Goal: Register for event/course

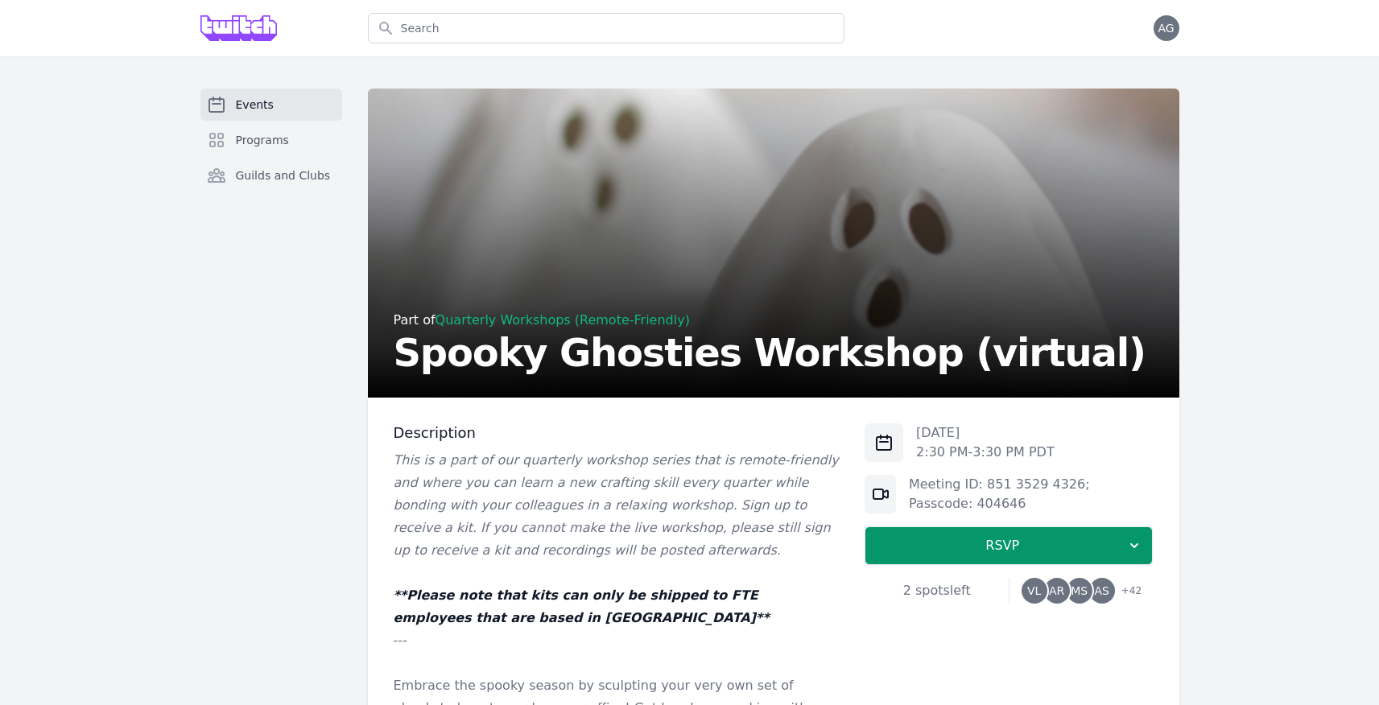
click at [635, 490] on em "This is a part of our quarterly workshop series that is remote-friendly and whe…" at bounding box center [616, 504] width 445 height 105
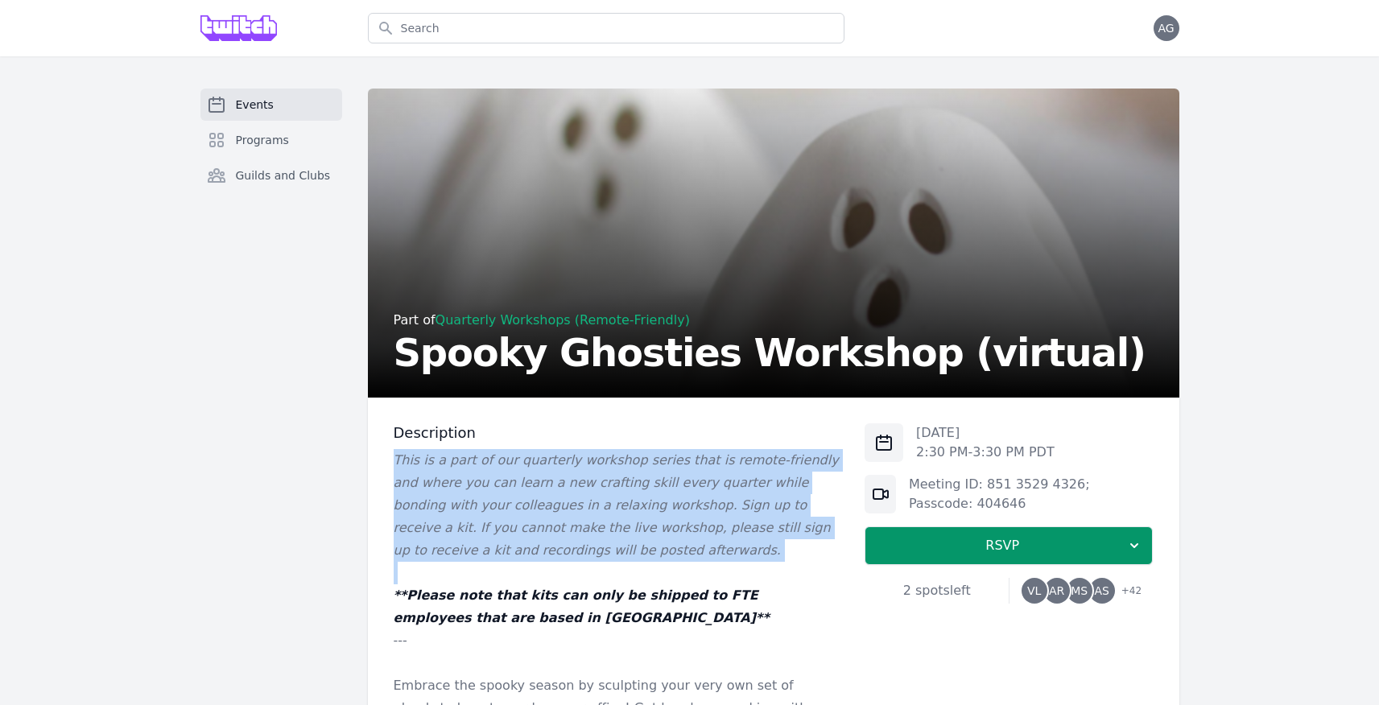
click at [635, 490] on em "This is a part of our quarterly workshop series that is remote-friendly and whe…" at bounding box center [616, 504] width 445 height 105
click at [639, 519] on p "This is a part of our quarterly workshop series that is remote-friendly and whe…" at bounding box center [617, 505] width 446 height 113
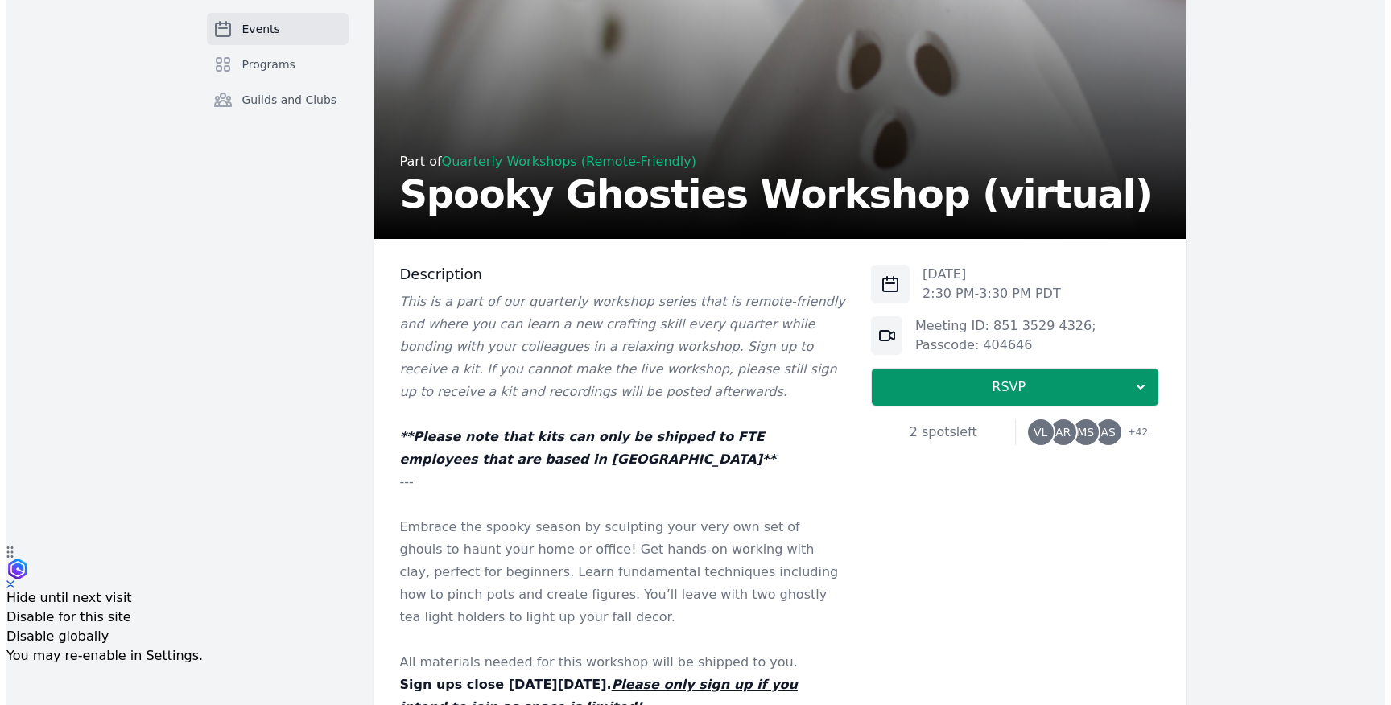
scroll to position [122, 0]
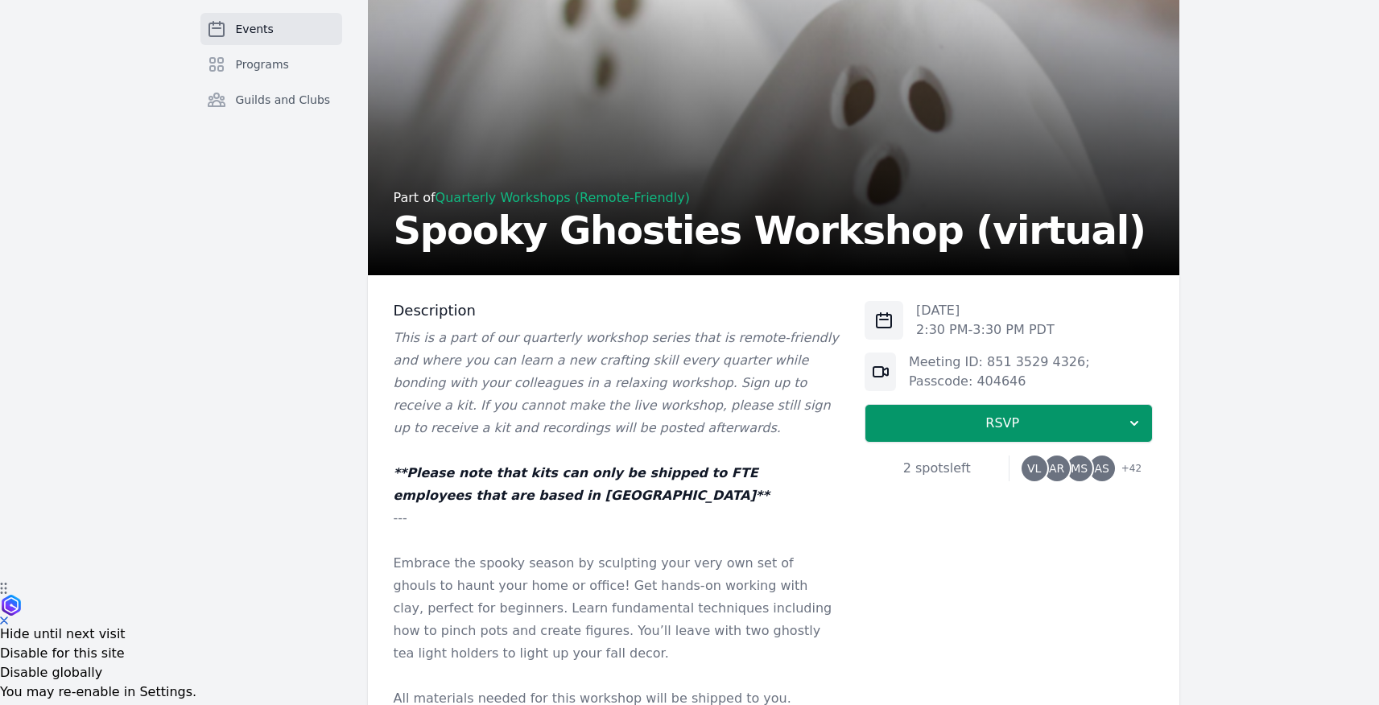
click at [1109, 475] on span "AS" at bounding box center [1102, 469] width 26 height 26
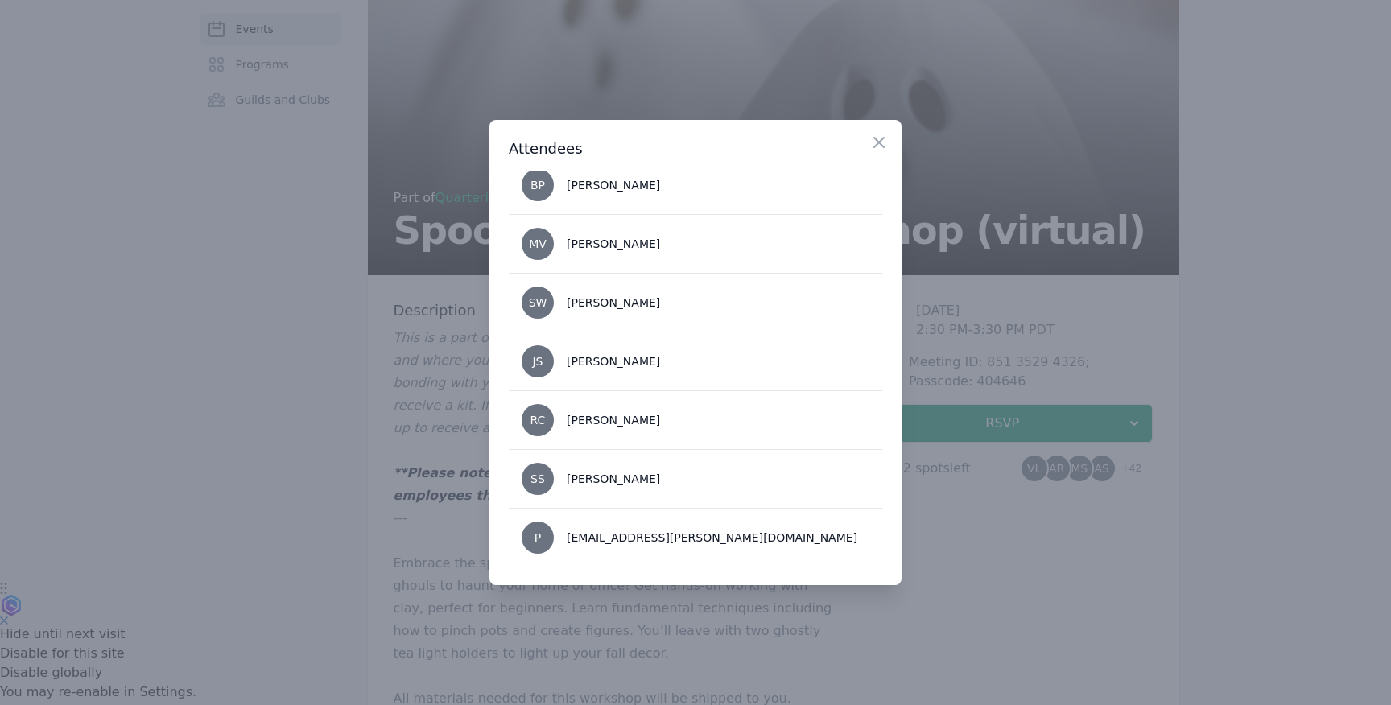
scroll to position [2308, 0]
drag, startPoint x: 1273, startPoint y: 606, endPoint x: 726, endPoint y: 428, distance: 575.2
click at [726, 428] on div "​ Close Attendees [PERSON_NAME] AR [PERSON_NAME] [PERSON_NAME] AS [PERSON_NAME]…" at bounding box center [695, 352] width 1391 height 705
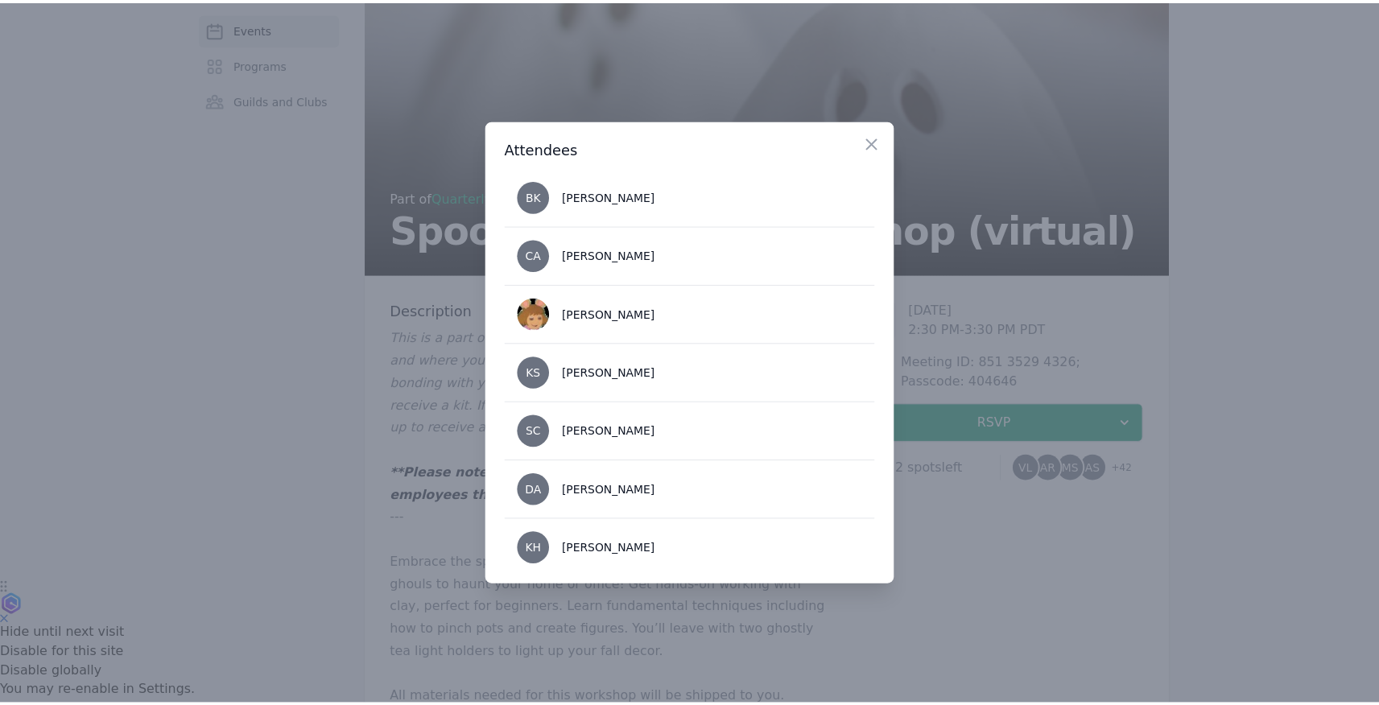
scroll to position [829, 0]
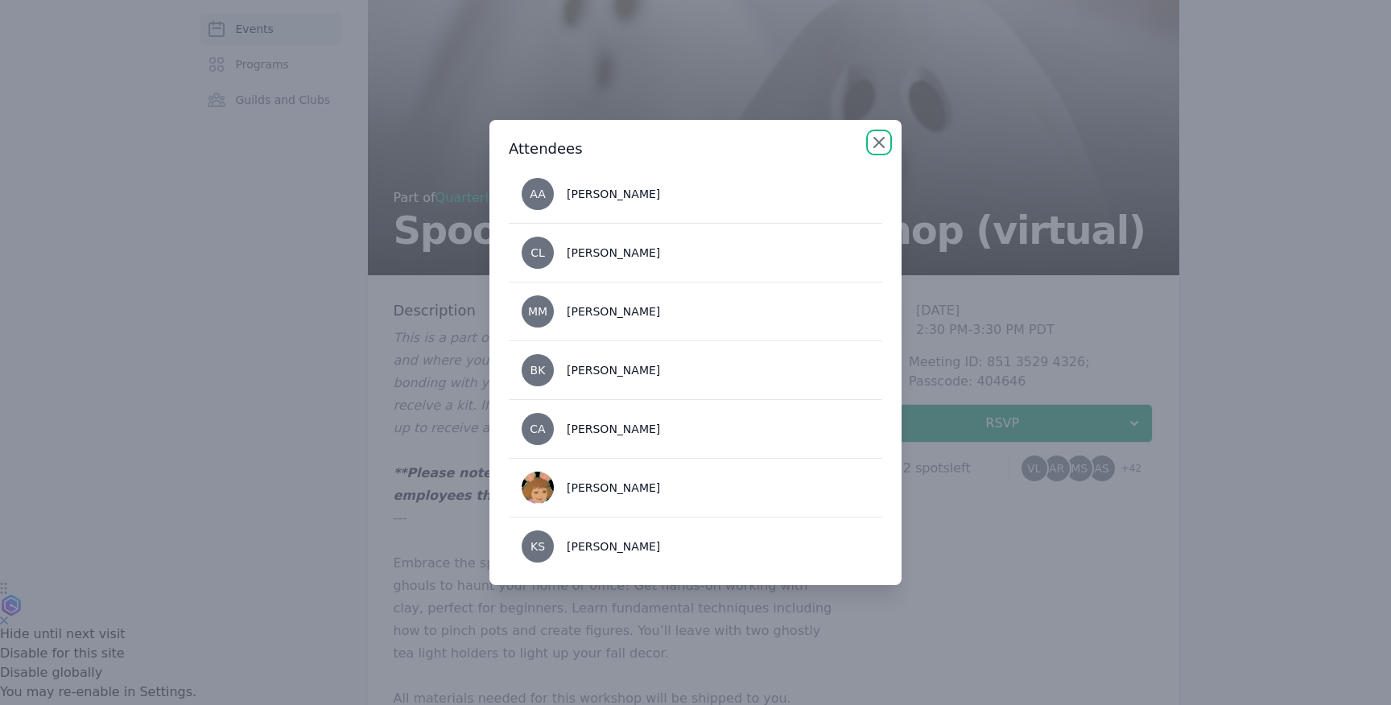
click at [882, 144] on icon "button" at bounding box center [879, 143] width 10 height 10
